Goal: Use online tool/utility

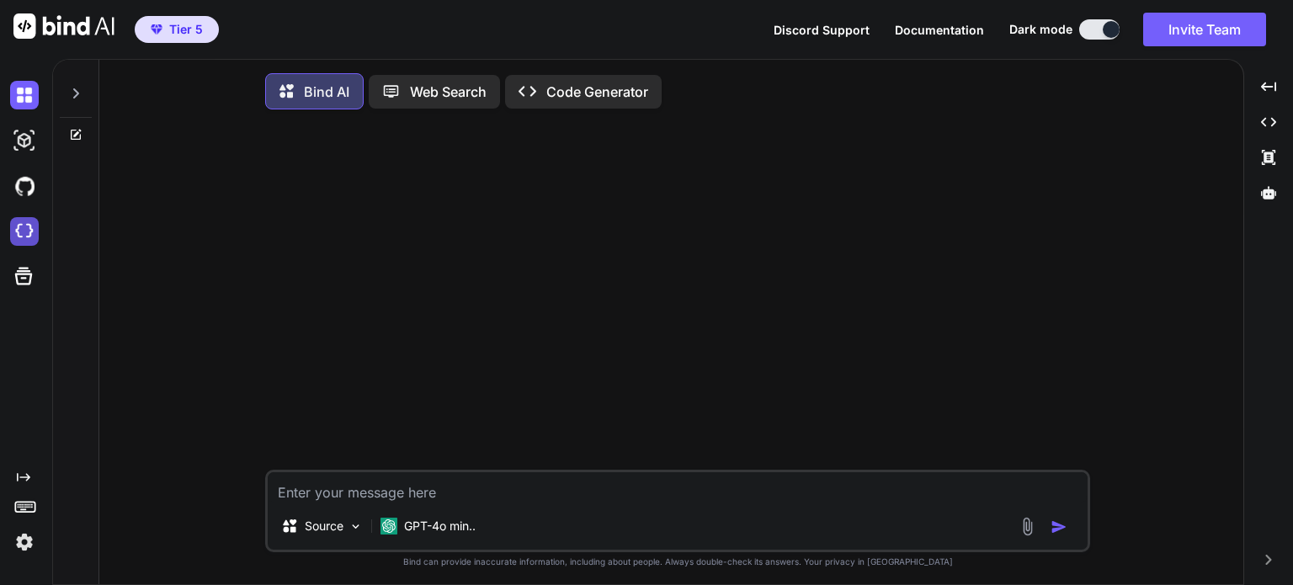
click at [33, 235] on img at bounding box center [24, 231] width 29 height 29
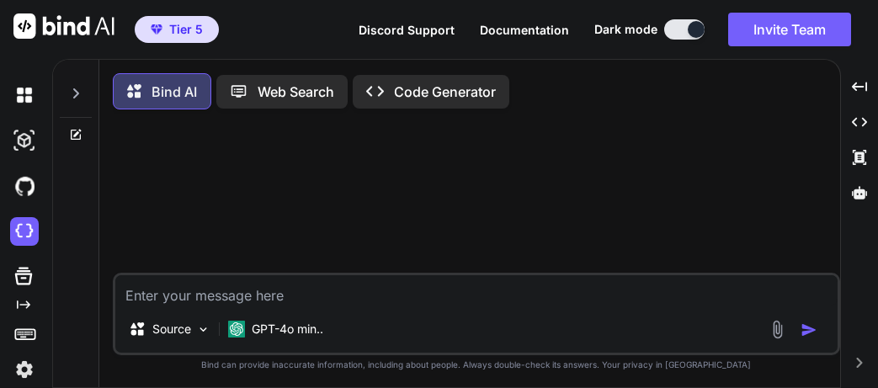
type textarea "x"
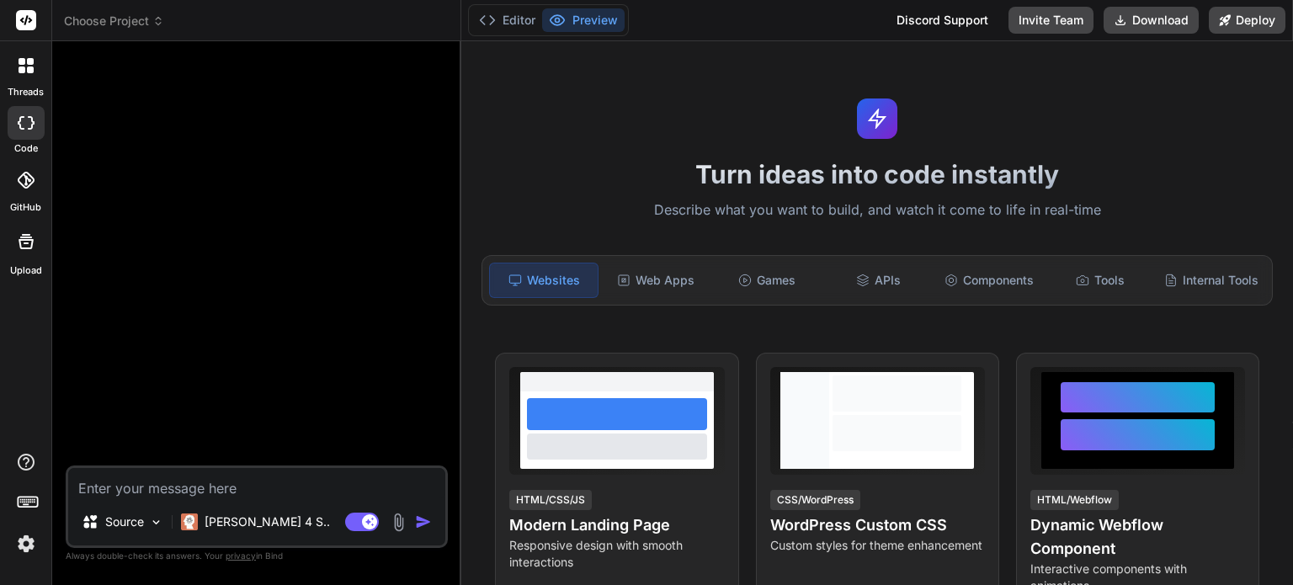
click at [141, 18] on span "Choose Project" at bounding box center [114, 21] width 100 height 17
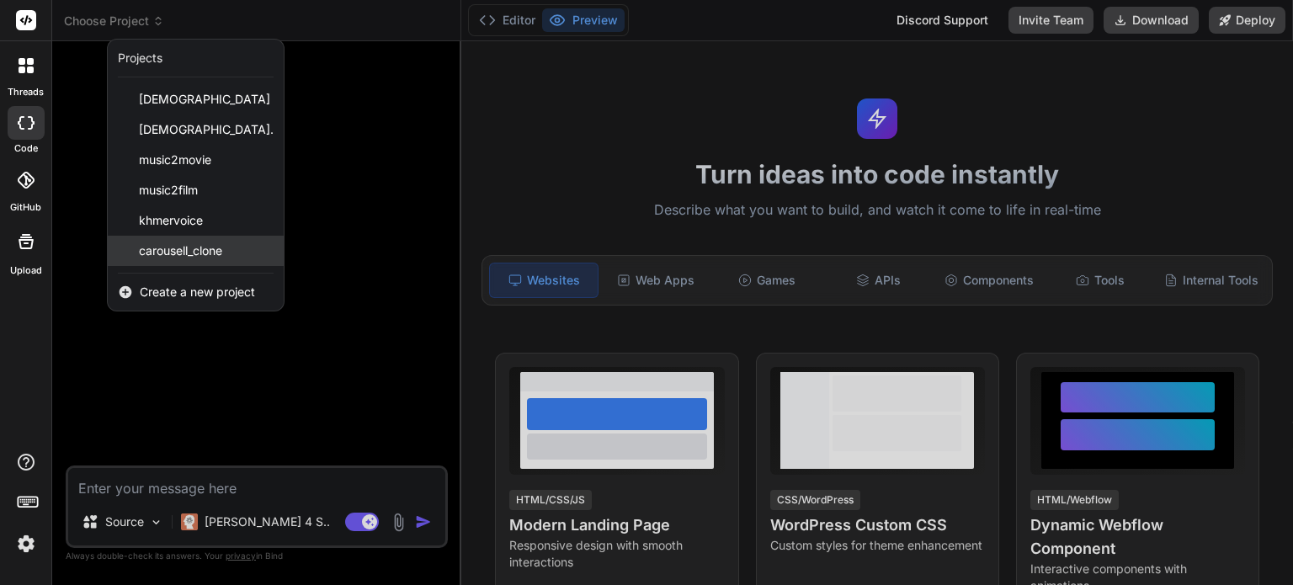
click at [175, 243] on span "carousell_clone" at bounding box center [180, 250] width 83 height 17
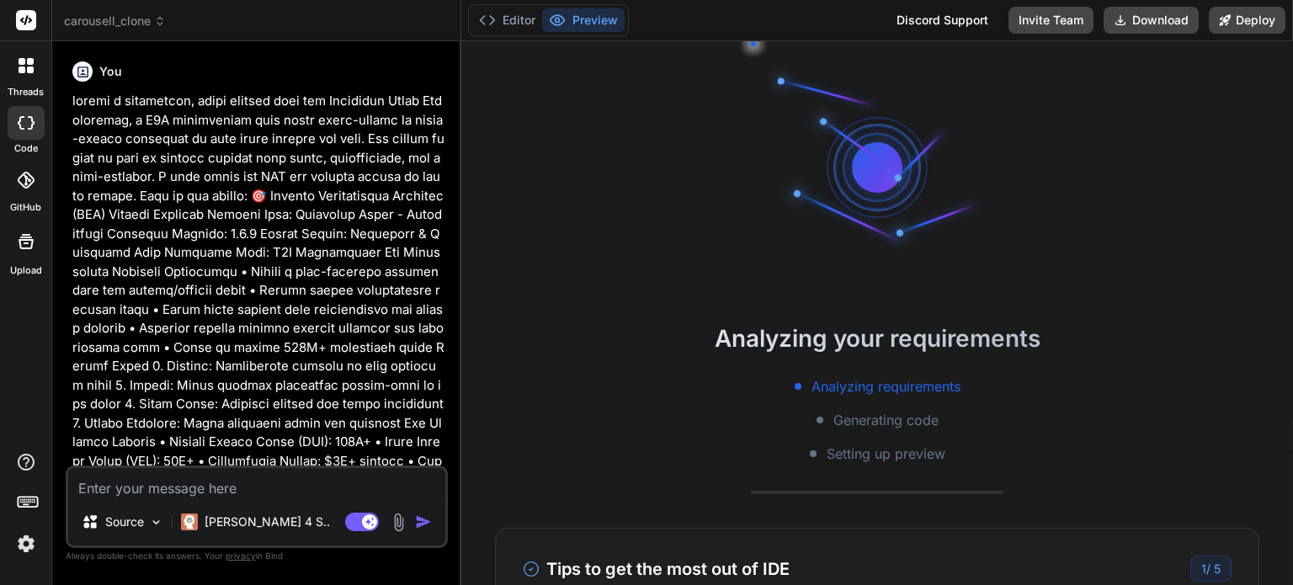
type textarea "x"
